Goal: Check status: Check status

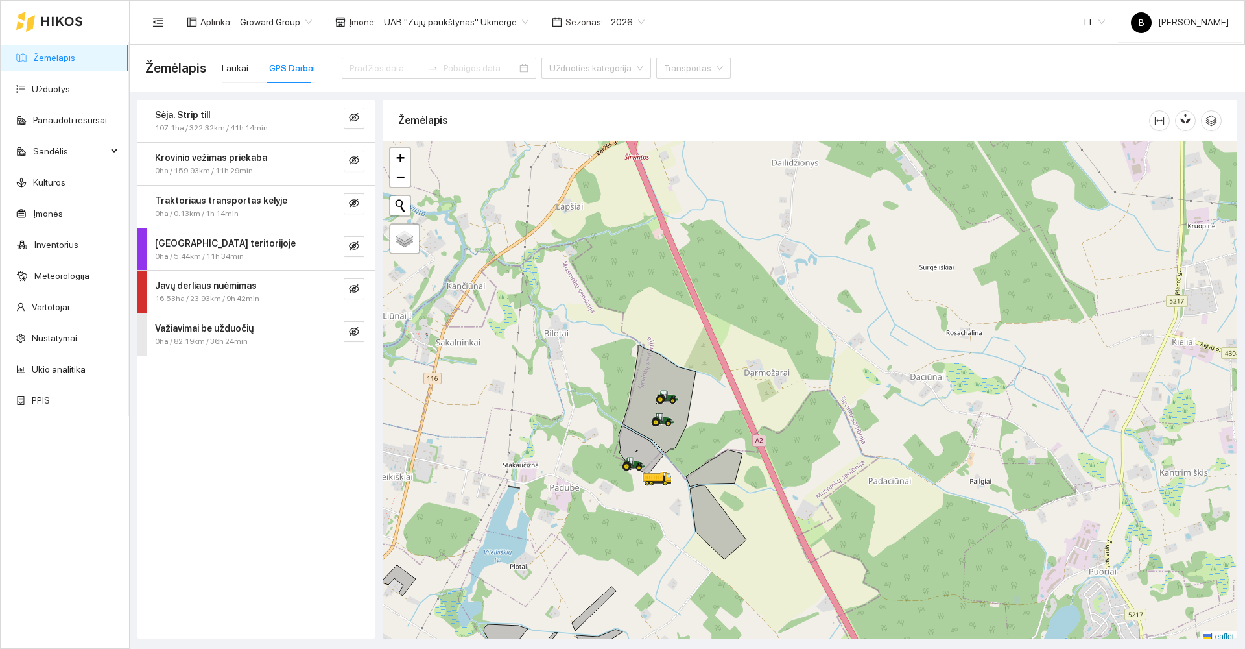
scroll to position [3, 0]
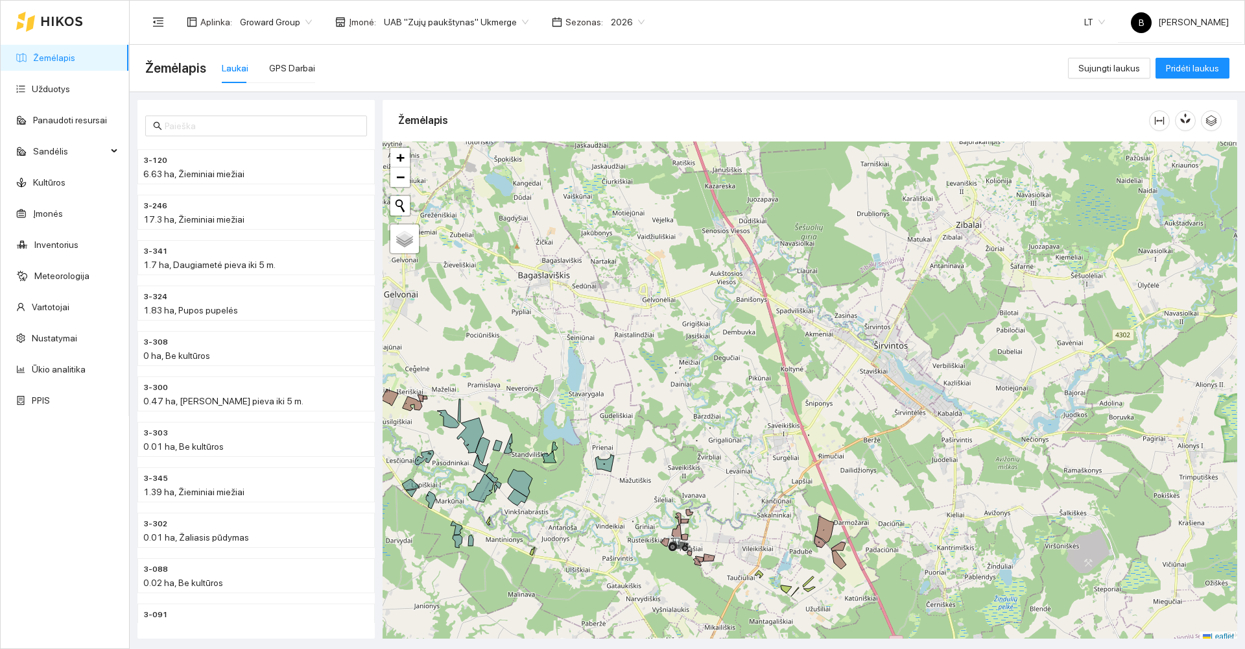
scroll to position [4, 0]
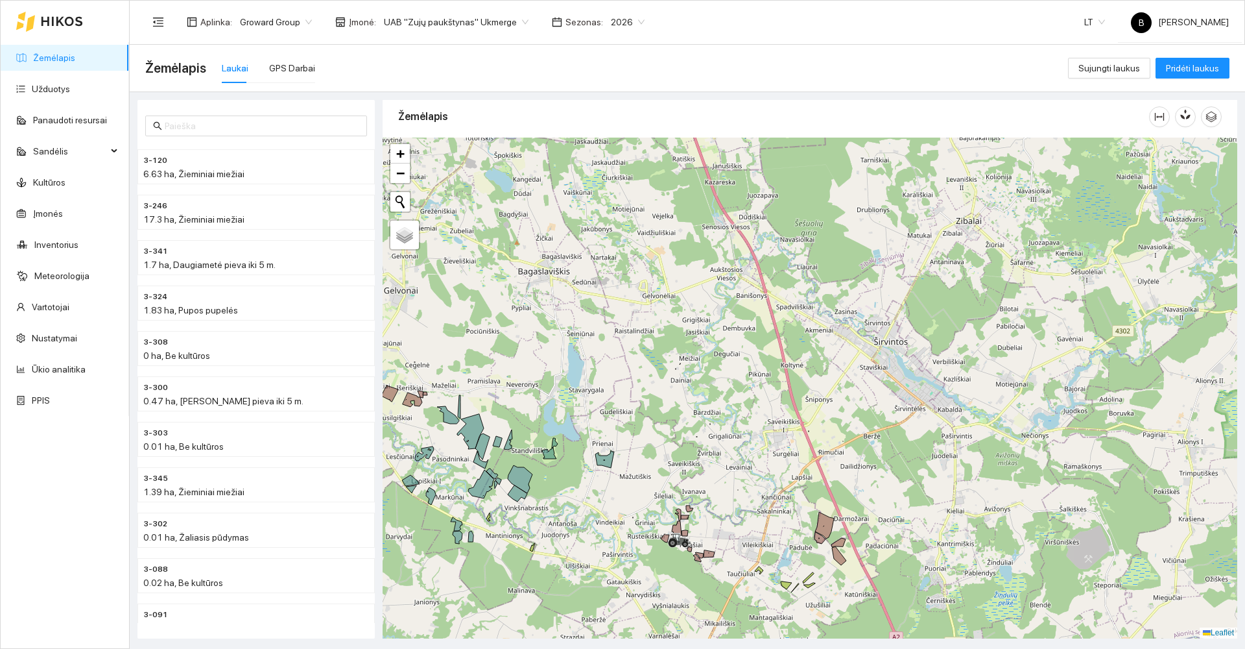
drag, startPoint x: 771, startPoint y: 494, endPoint x: 815, endPoint y: 426, distance: 82.0
click at [813, 430] on div at bounding box center [810, 388] width 855 height 501
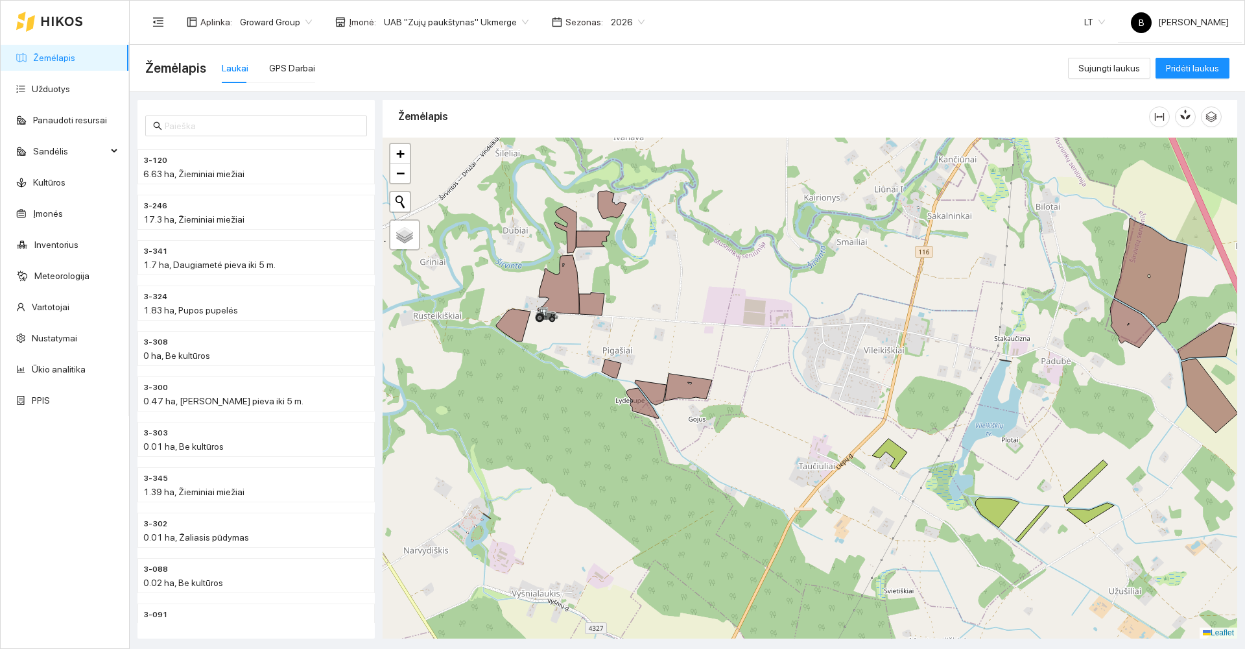
drag, startPoint x: 800, startPoint y: 381, endPoint x: 847, endPoint y: 341, distance: 61.7
click at [851, 331] on div at bounding box center [810, 388] width 855 height 501
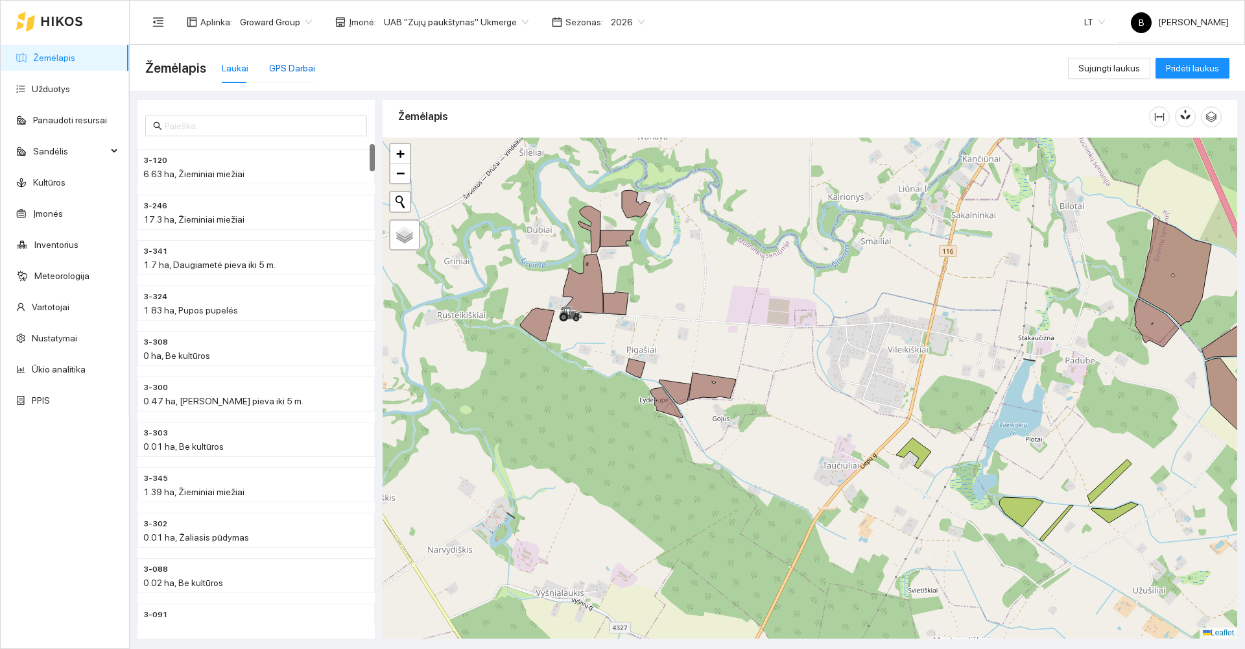
click at [289, 68] on div "GPS Darbai" at bounding box center [292, 68] width 46 height 14
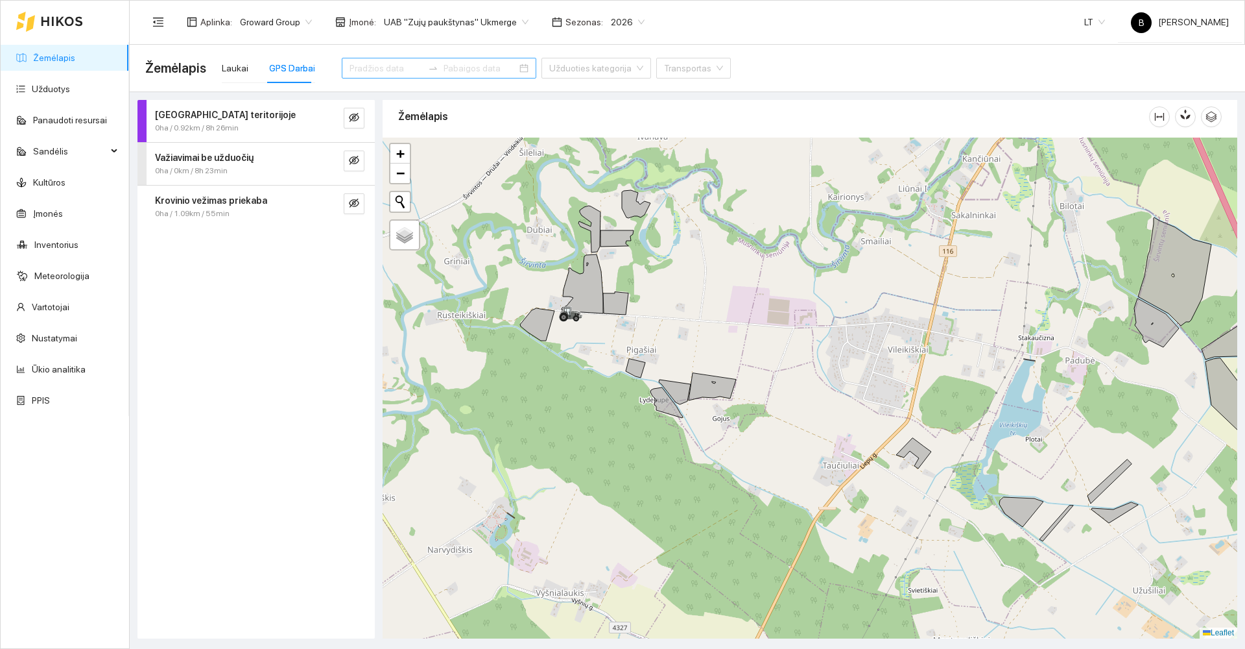
click at [361, 66] on input at bounding box center [386, 68] width 73 height 14
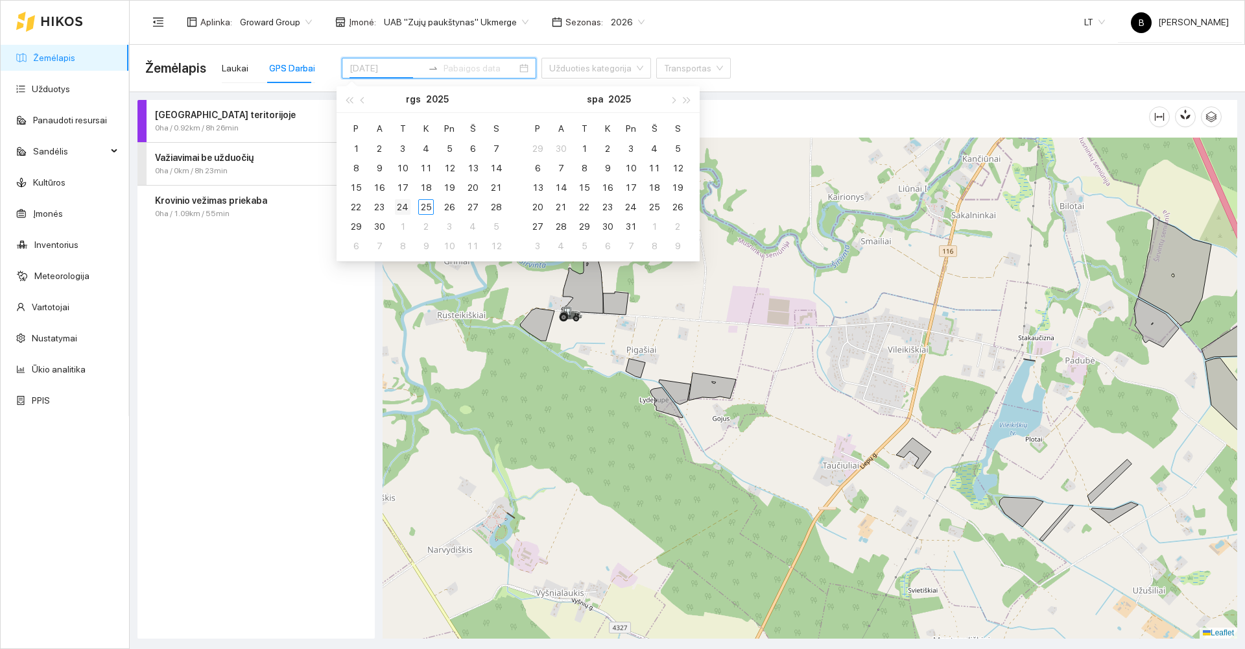
type input "2025-09-24"
click at [403, 211] on div "24" at bounding box center [403, 207] width 16 height 16
click at [402, 211] on div "24" at bounding box center [403, 207] width 16 height 16
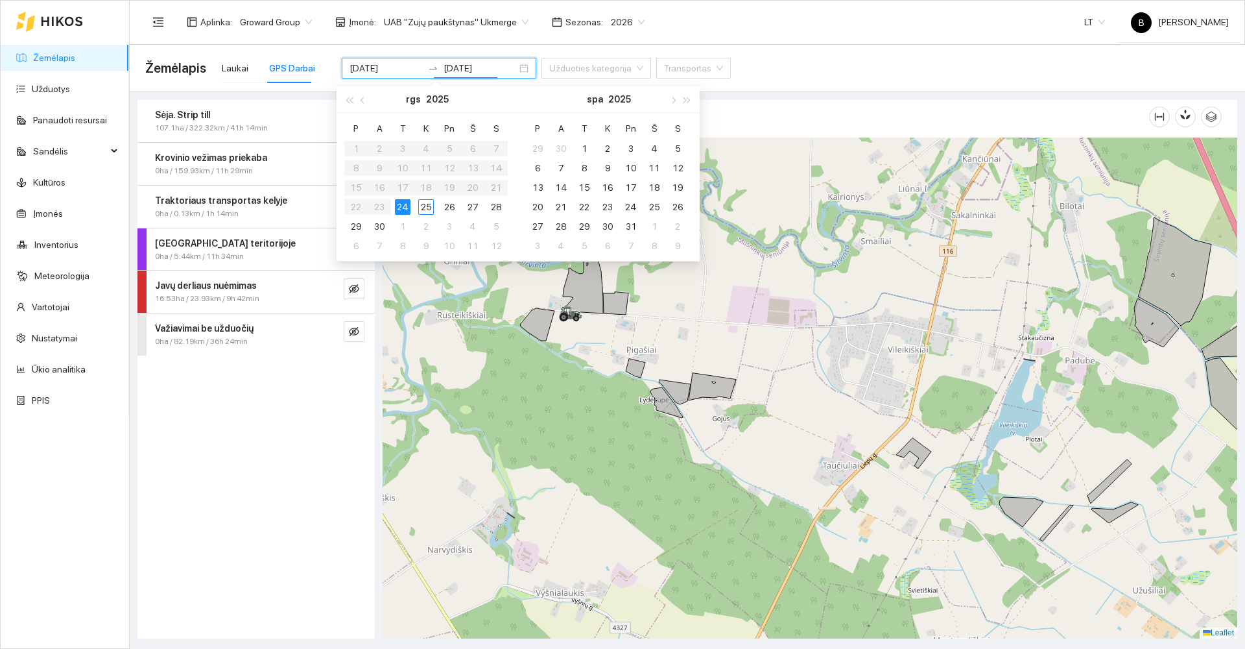
type input "2025-09-24"
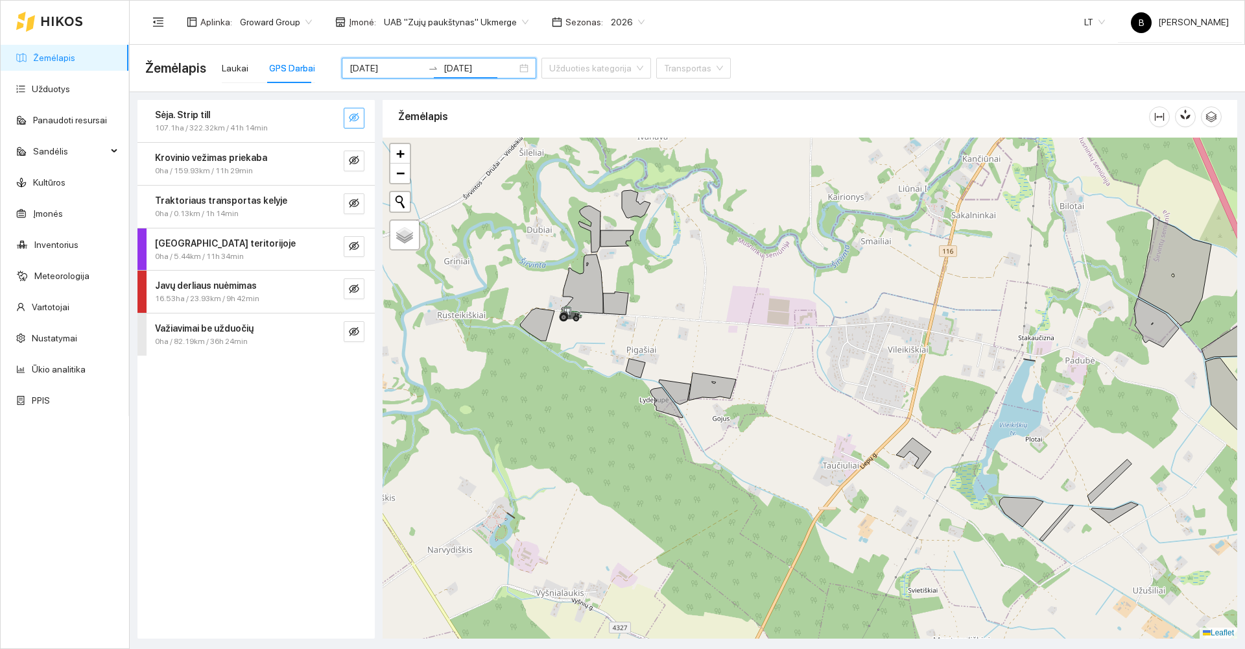
click at [354, 114] on icon "eye-invisible" at bounding box center [354, 117] width 10 height 10
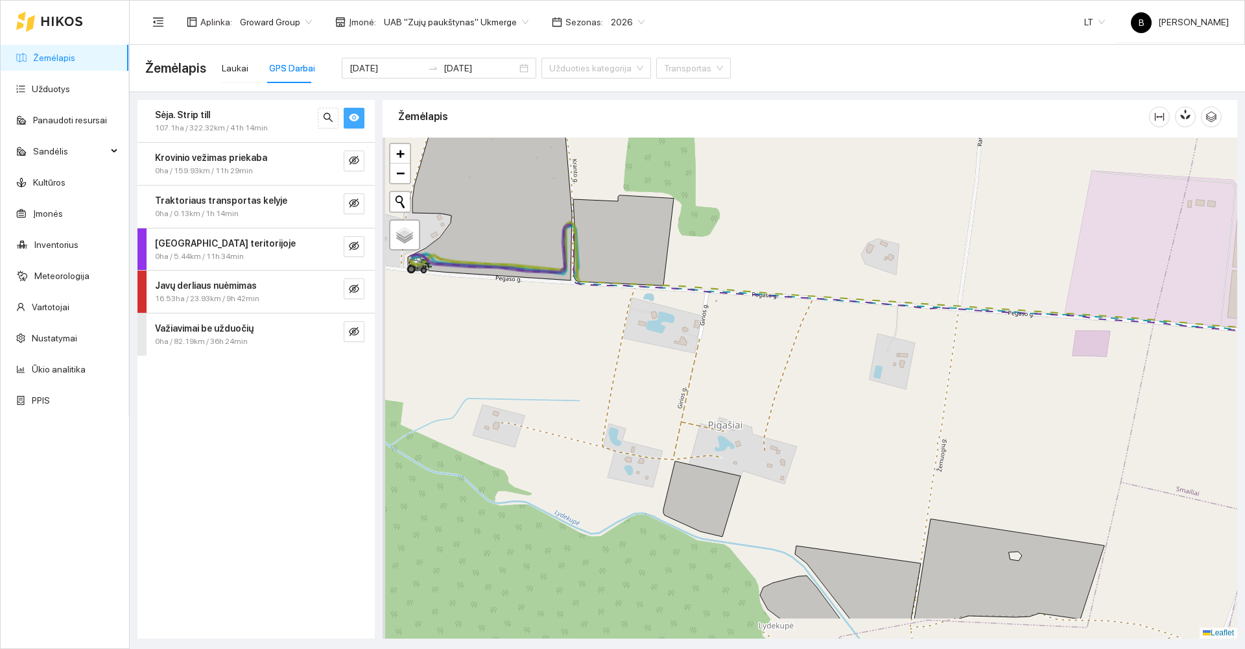
drag, startPoint x: 706, startPoint y: 265, endPoint x: 787, endPoint y: 205, distance: 100.5
click at [786, 205] on div at bounding box center [810, 388] width 855 height 501
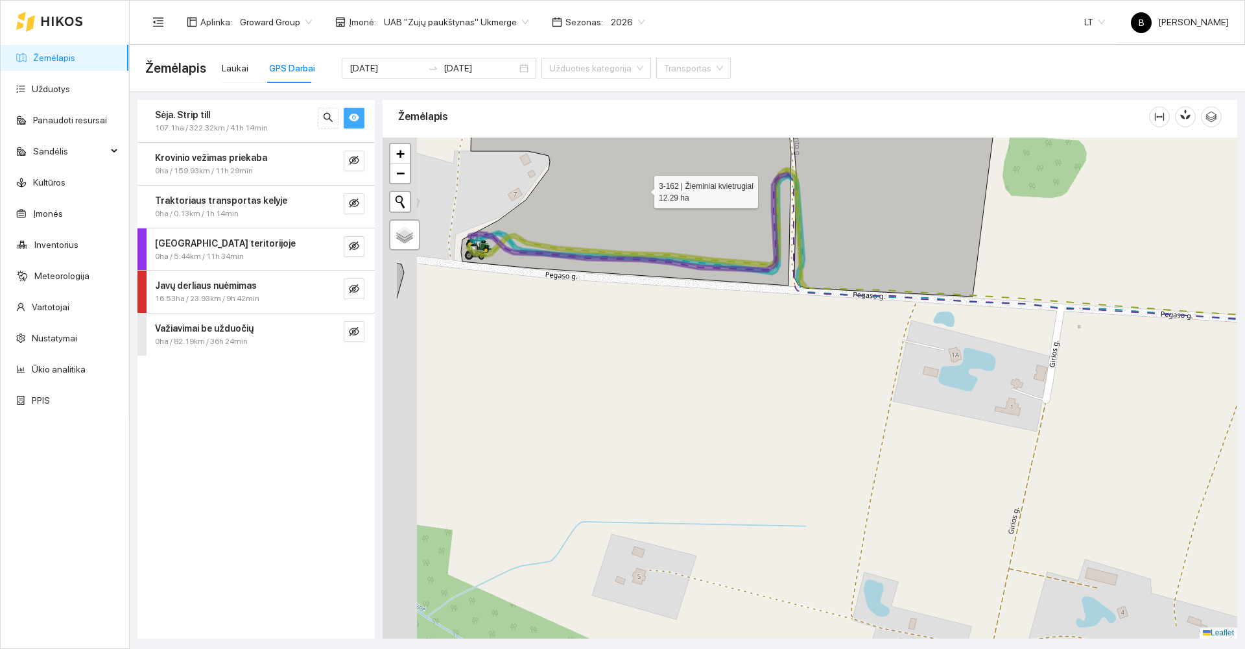
drag, startPoint x: 488, startPoint y: 227, endPoint x: 697, endPoint y: 175, distance: 215.2
click at [692, 177] on icon at bounding box center [626, 174] width 330 height 221
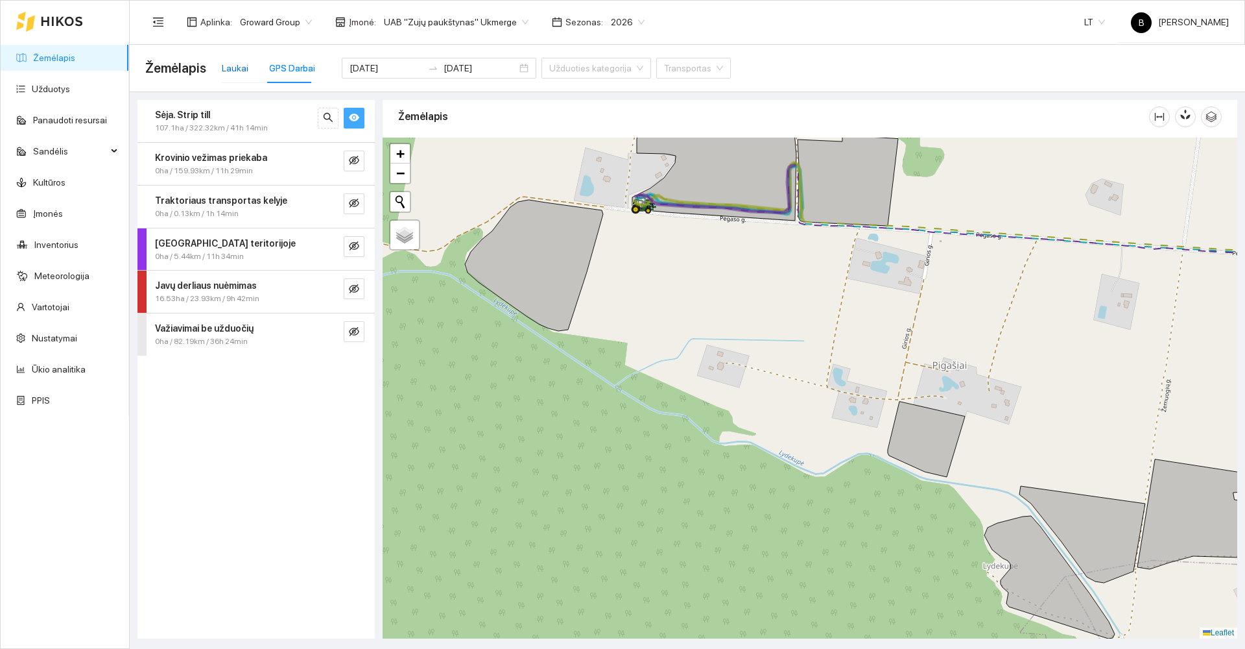
click at [224, 71] on div "Laukai" at bounding box center [235, 68] width 27 height 14
